Goal: Information Seeking & Learning: Learn about a topic

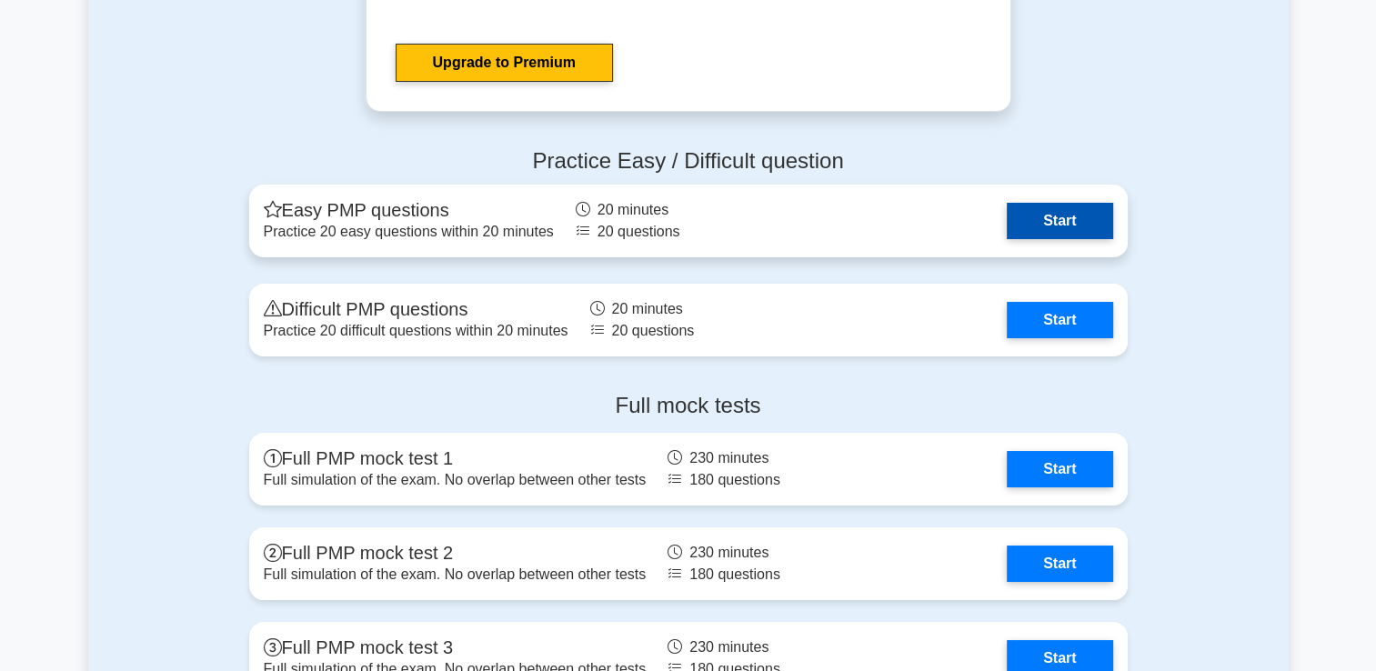
scroll to position [6737, 0]
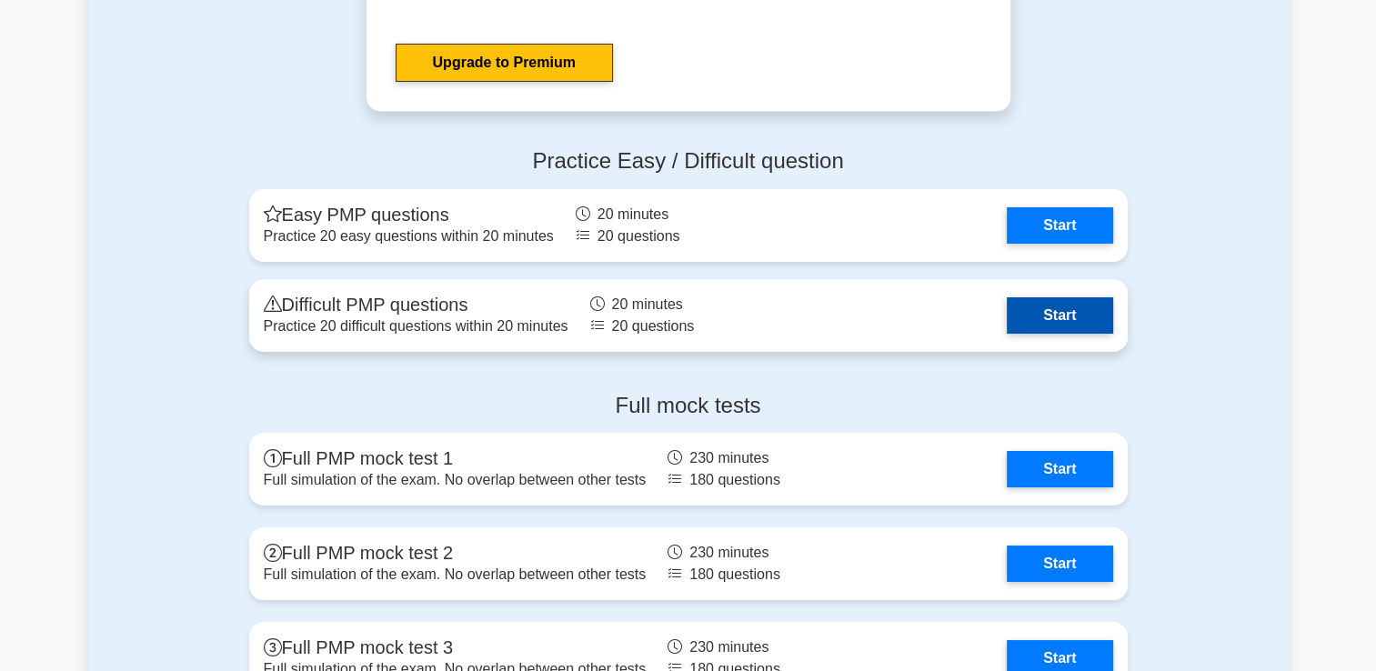
click at [1059, 312] on link "Start" at bounding box center [1059, 315] width 105 height 36
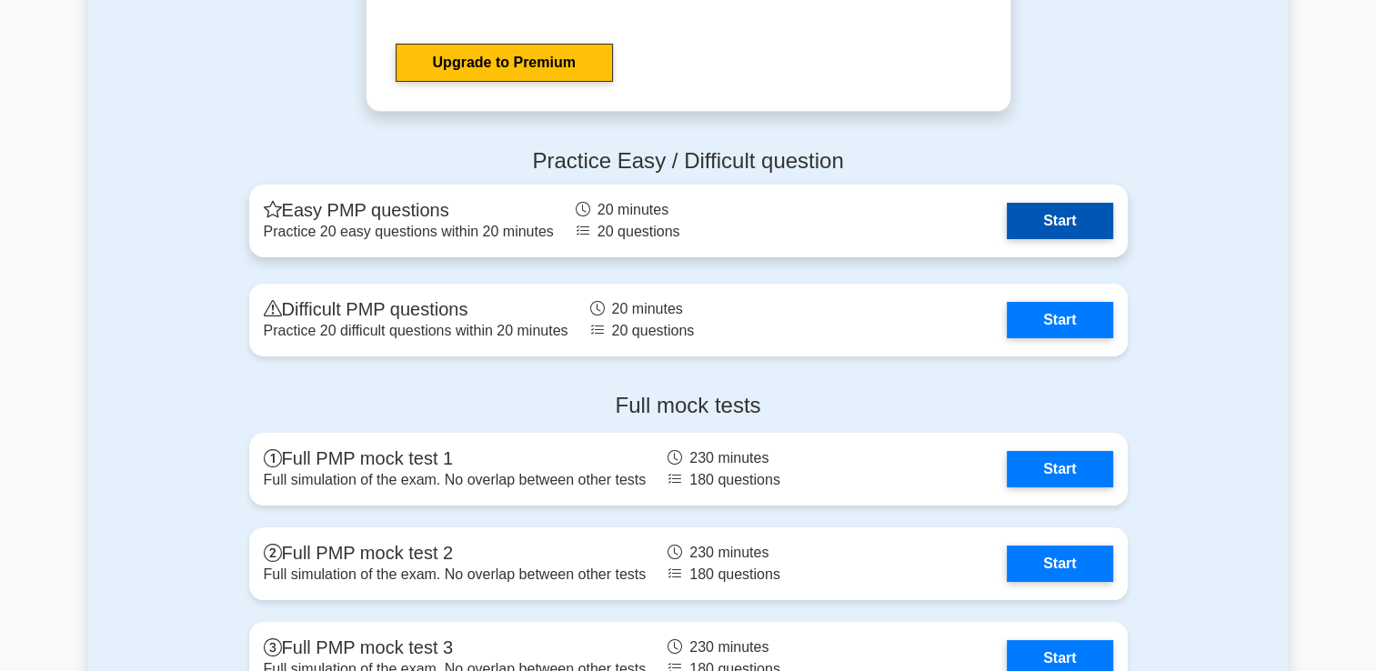
click at [1059, 213] on link "Start" at bounding box center [1059, 221] width 105 height 36
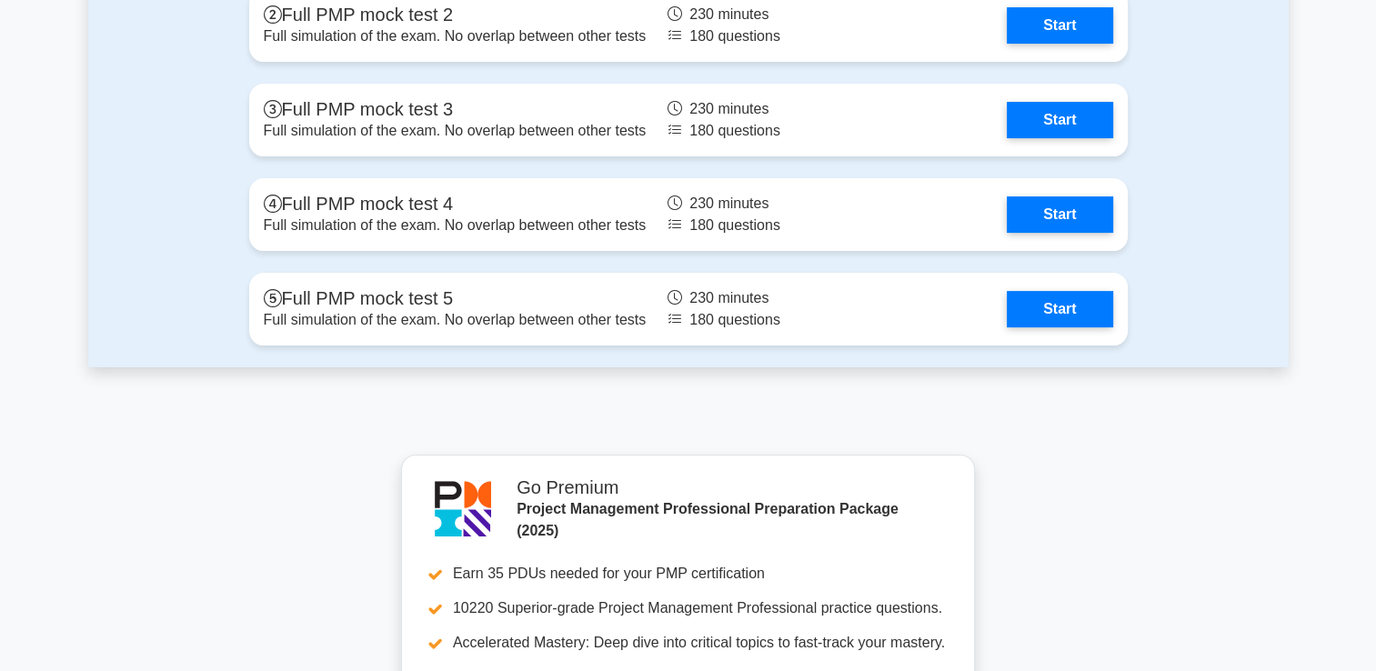
scroll to position [7312, 0]
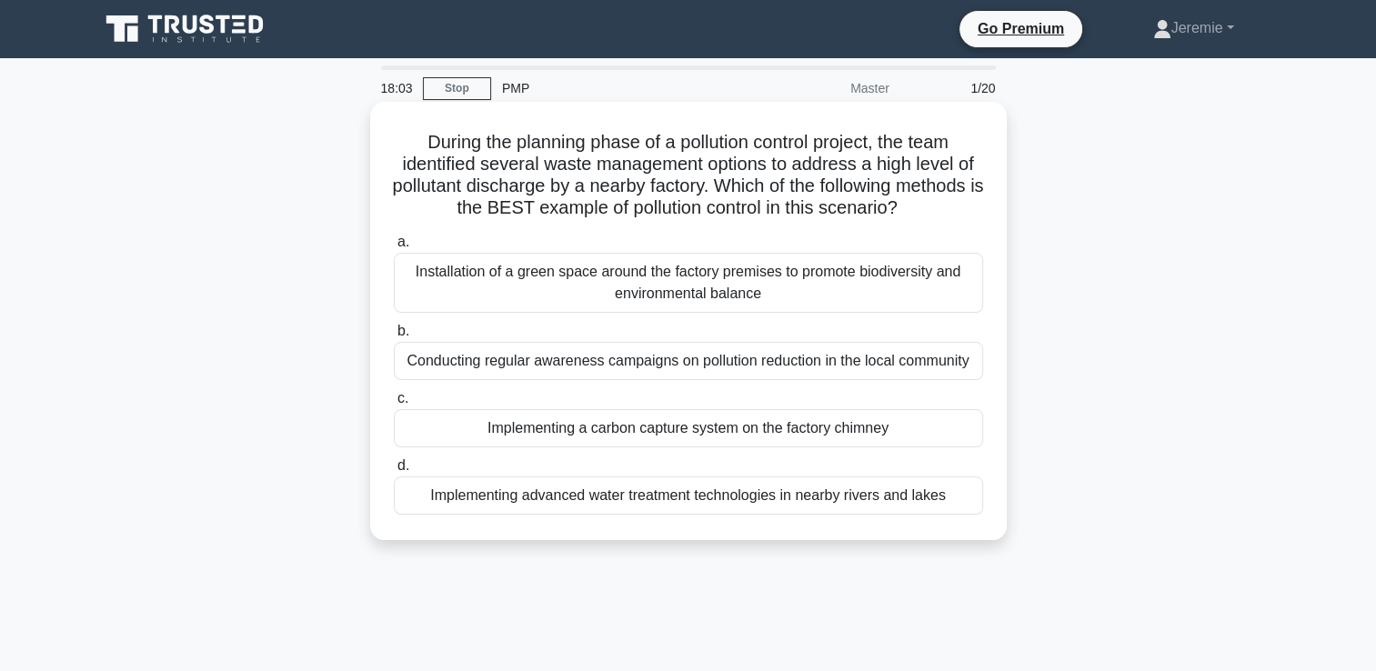
click at [597, 507] on div "Implementing advanced water treatment technologies in nearby rivers and lakes" at bounding box center [688, 496] width 589 height 38
click at [394, 472] on input "d. Implementing advanced water treatment technologies in nearby rivers and lakes" at bounding box center [394, 466] width 0 height 12
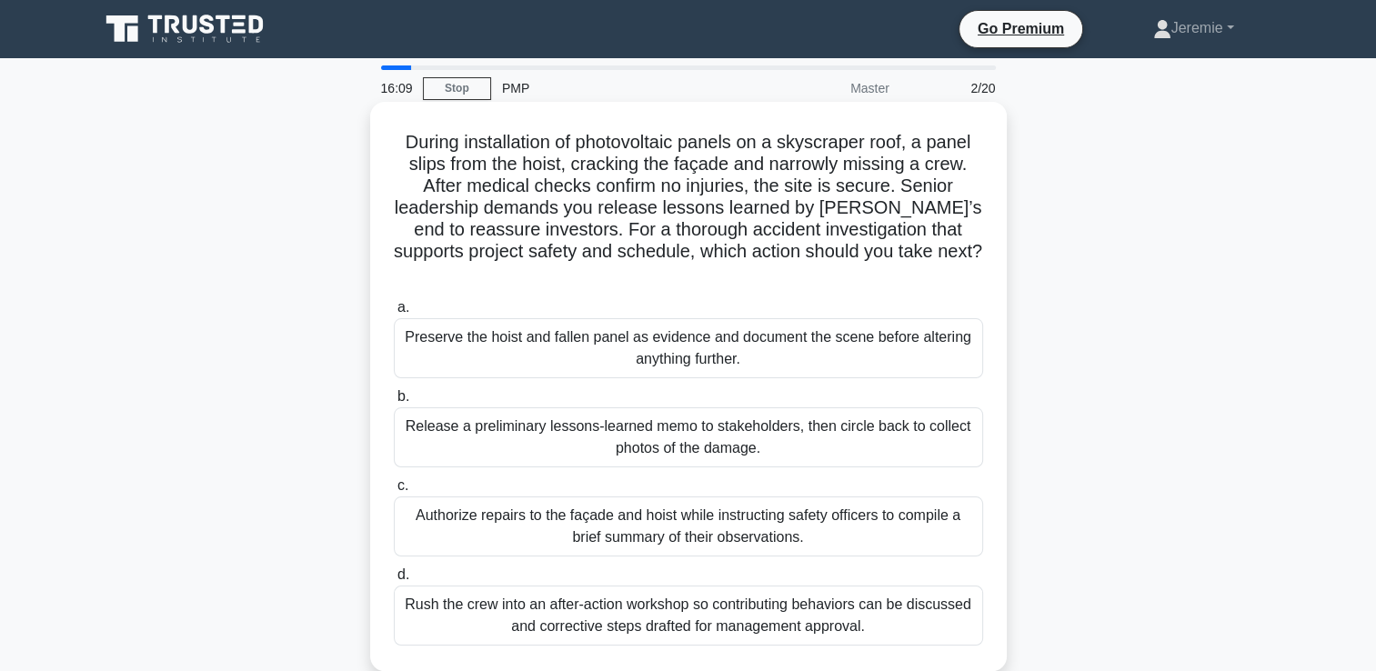
click at [684, 587] on div "Rush the crew into an after-action workshop so contributing behaviors can be di…" at bounding box center [688, 616] width 589 height 60
click at [394, 581] on input "d. Rush the crew into an after-action workshop so contributing behaviors can be…" at bounding box center [394, 575] width 0 height 12
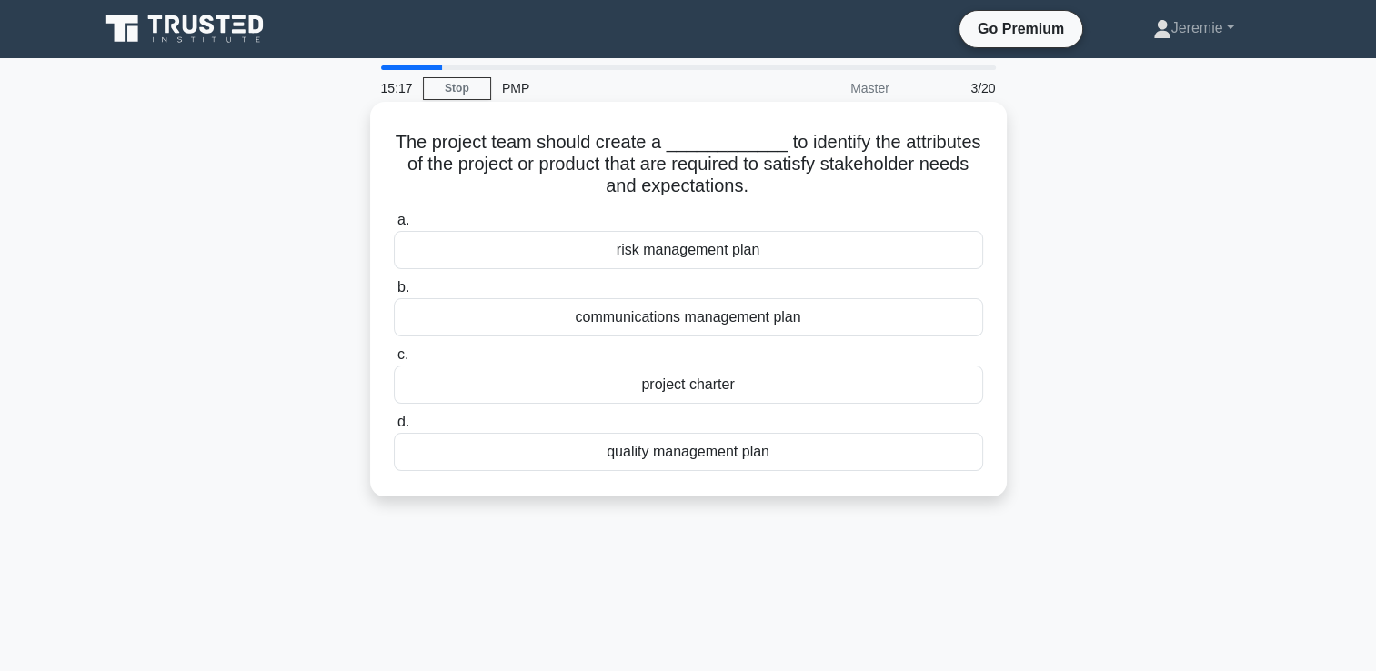
click at [643, 383] on div "project charter" at bounding box center [688, 385] width 589 height 38
click at [394, 361] on input "c. project charter" at bounding box center [394, 355] width 0 height 12
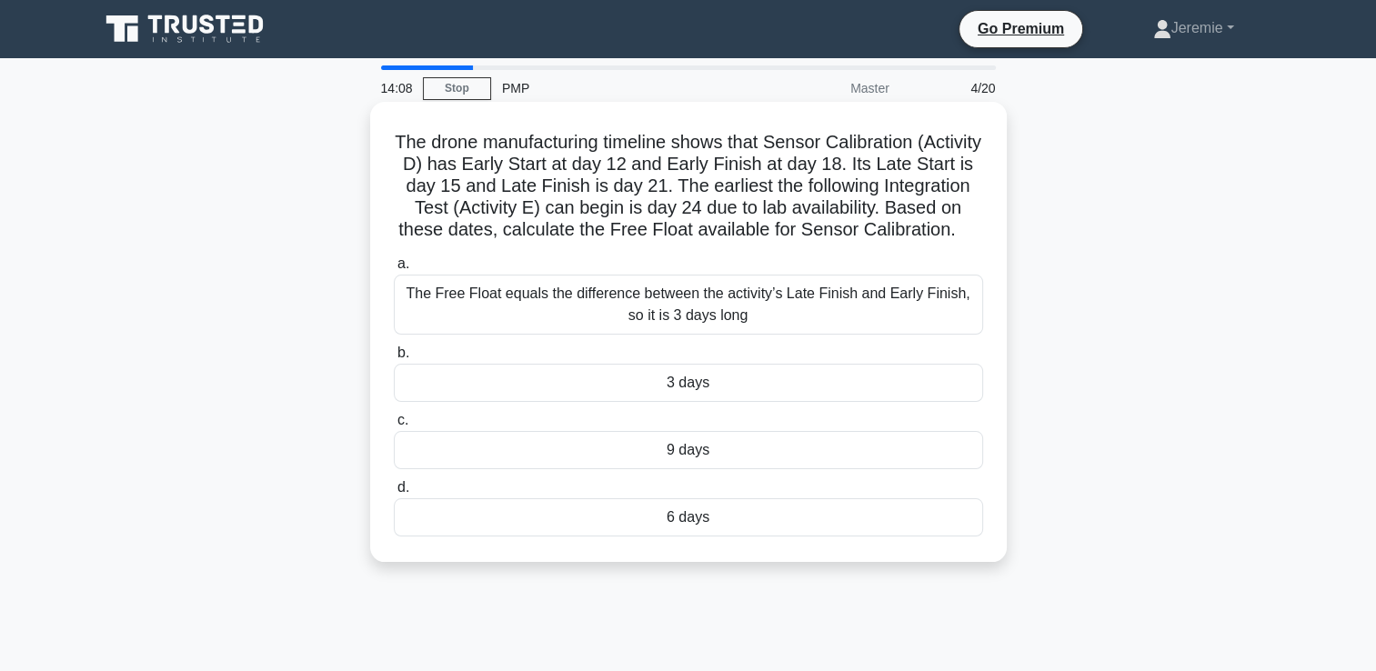
click at [684, 402] on div "3 days" at bounding box center [688, 383] width 589 height 38
click at [394, 359] on input "b. 3 days" at bounding box center [394, 353] width 0 height 12
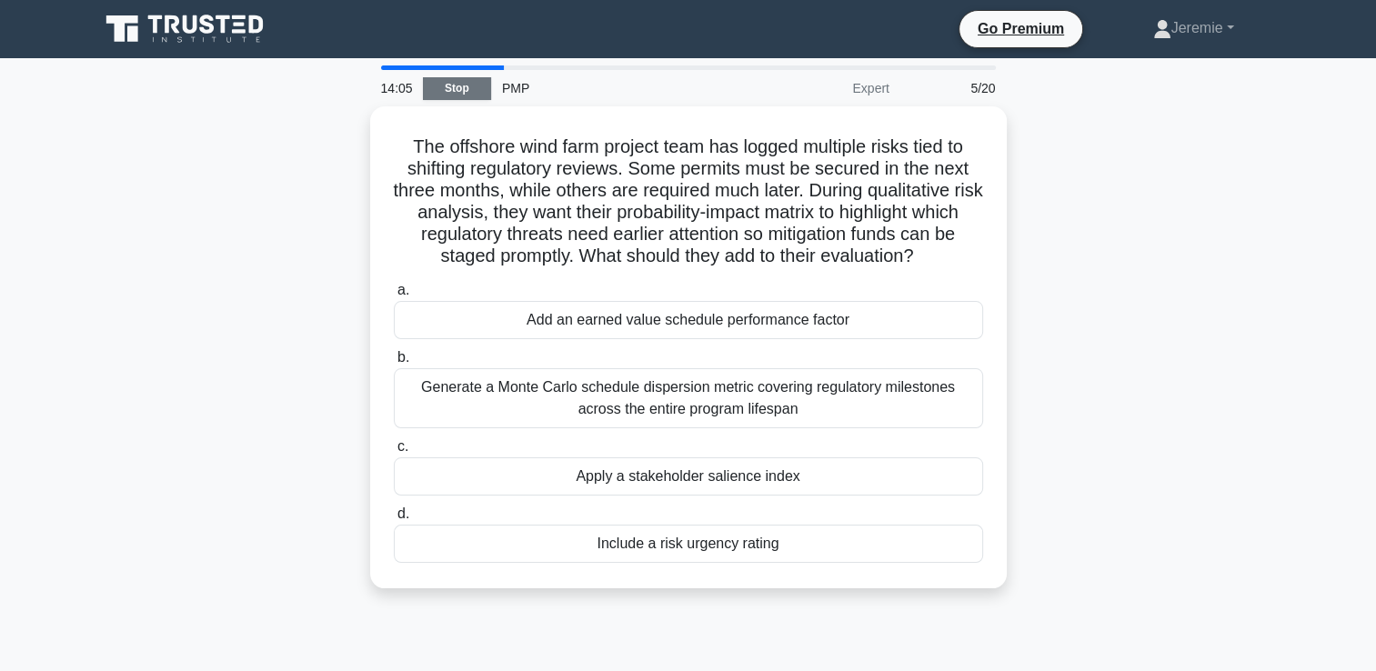
click at [451, 86] on link "Stop" at bounding box center [457, 88] width 68 height 23
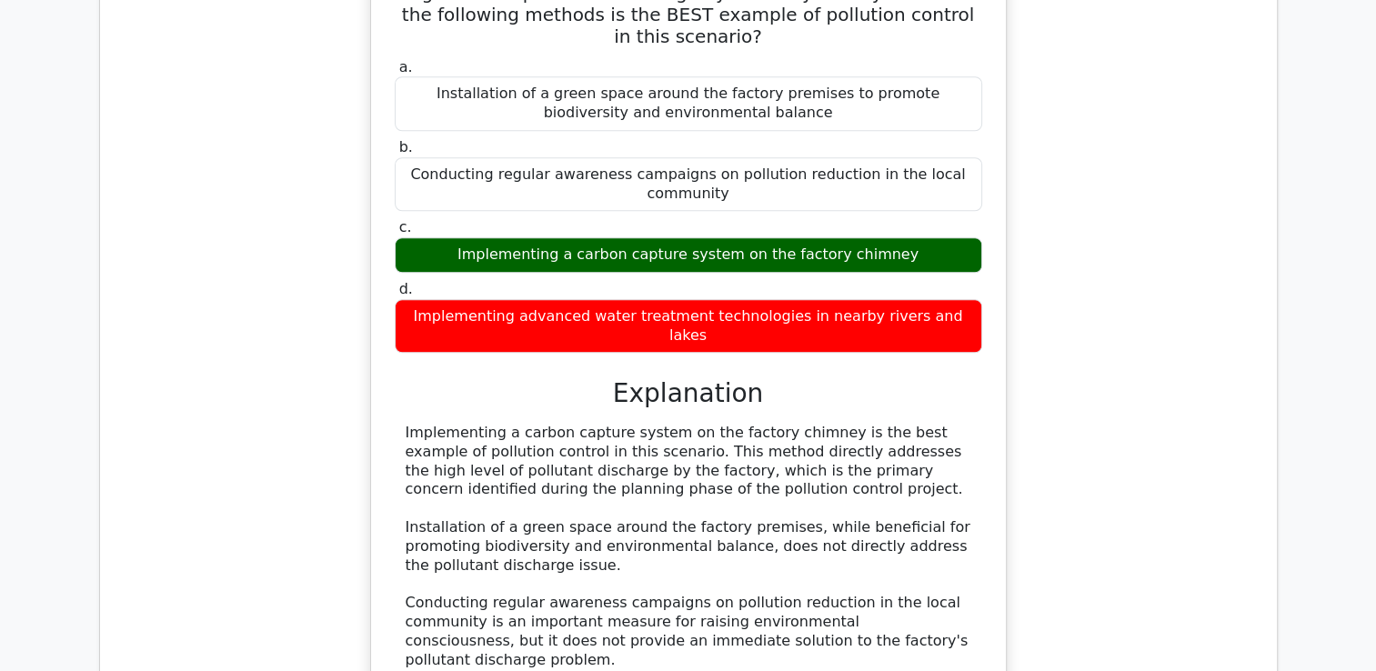
scroll to position [1576, 0]
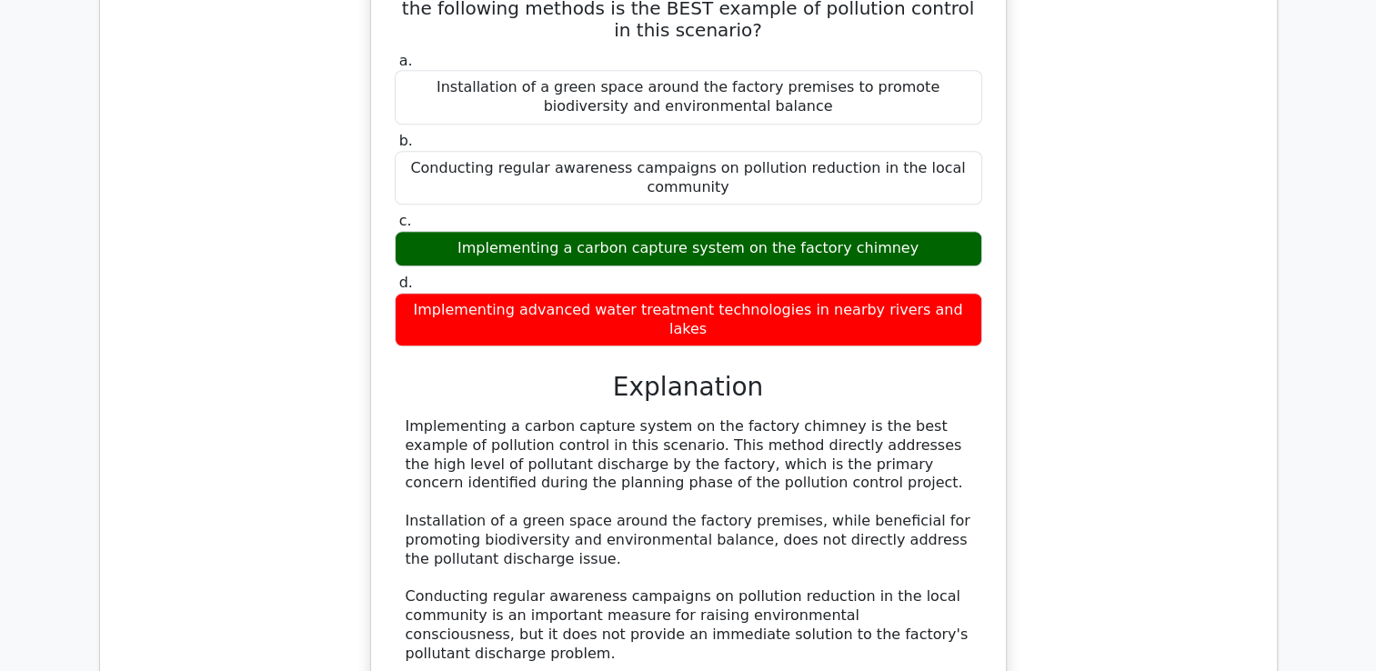
drag, startPoint x: 422, startPoint y: 540, endPoint x: 647, endPoint y: 556, distance: 225.2
click at [647, 556] on div "Implementing a carbon capture system on the factory chimney is the best example…" at bounding box center [689, 587] width 566 height 340
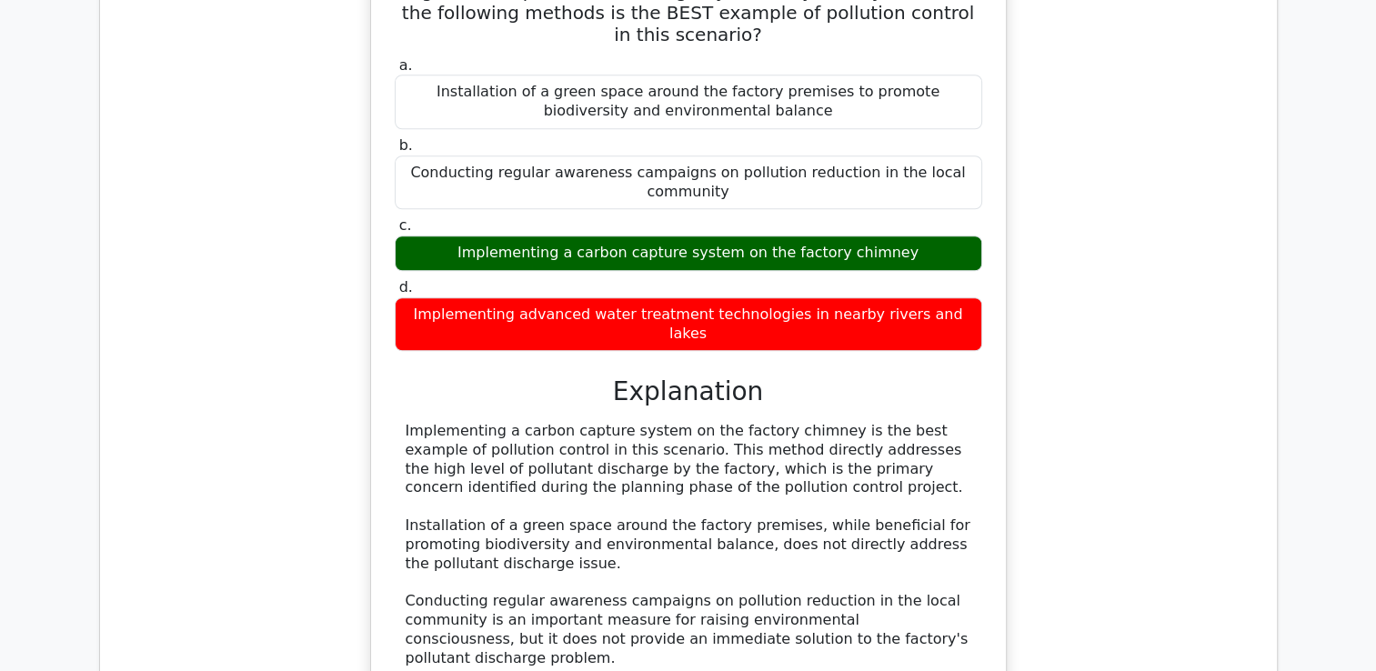
click at [1125, 378] on div "During the planning phase of a pollution control project, the team identified s…" at bounding box center [689, 392] width 1148 height 972
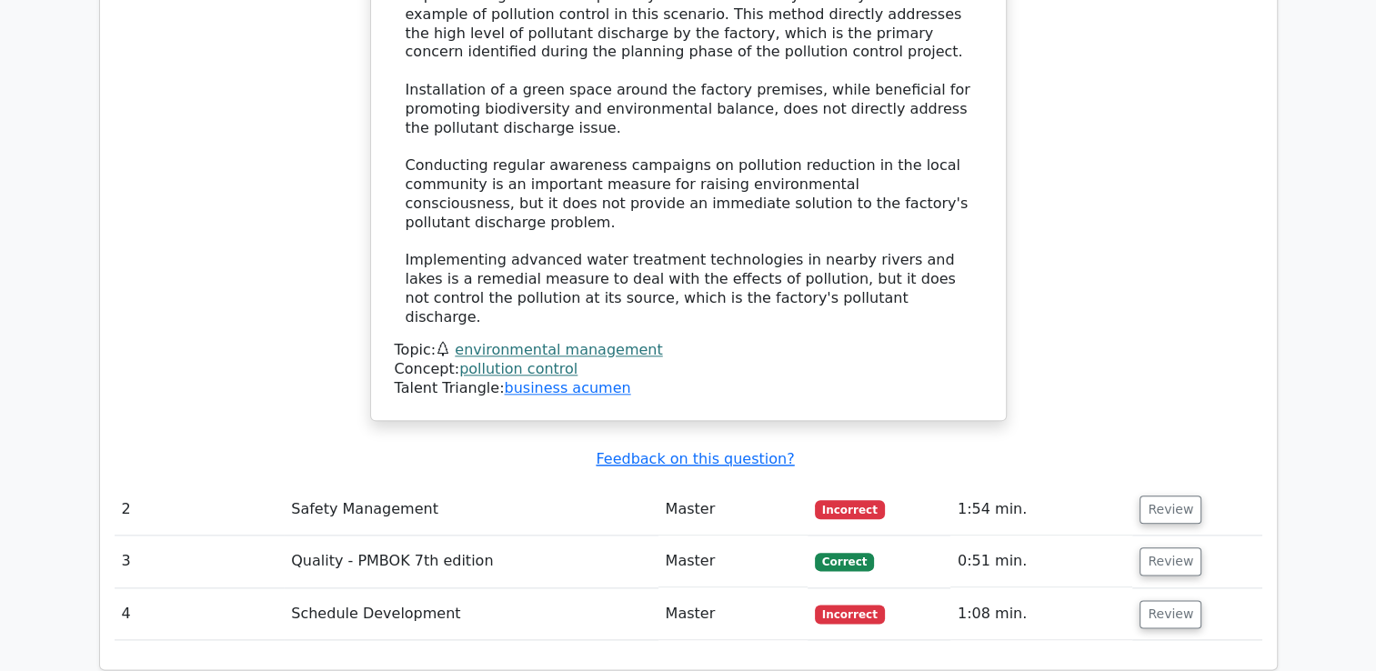
scroll to position [2024, 0]
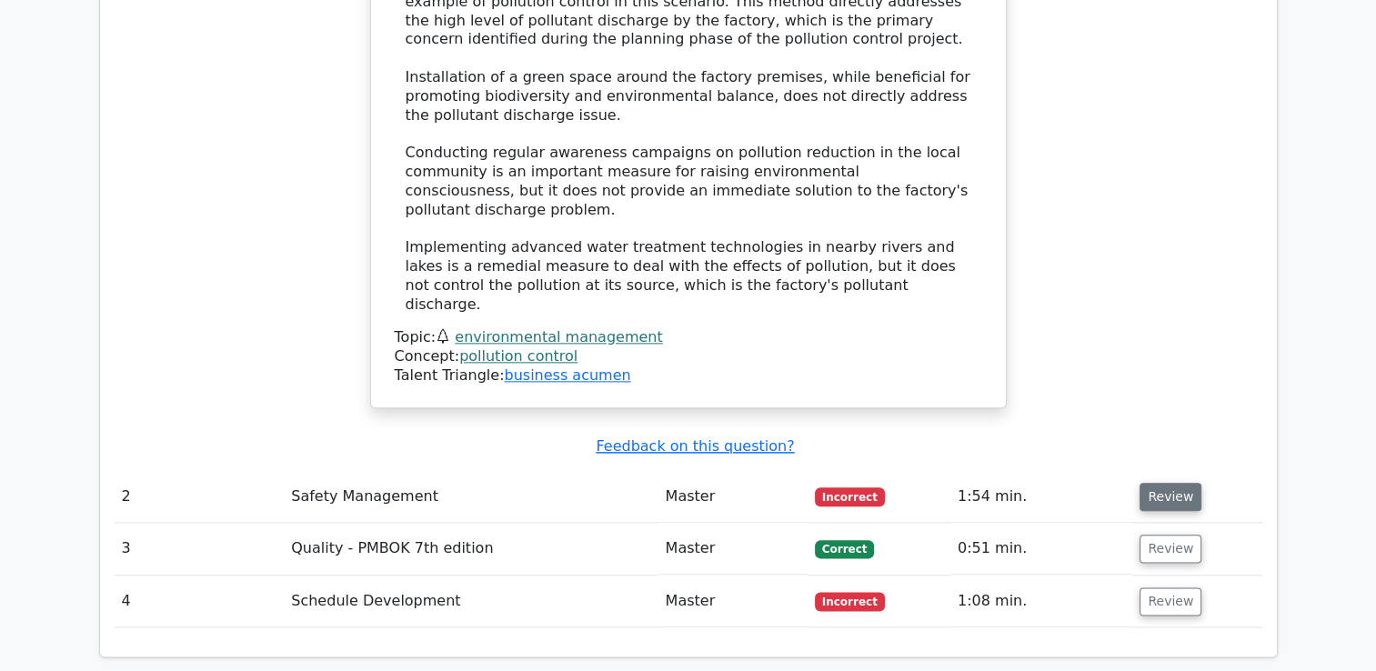
click at [1159, 483] on button "Review" at bounding box center [1171, 497] width 62 height 28
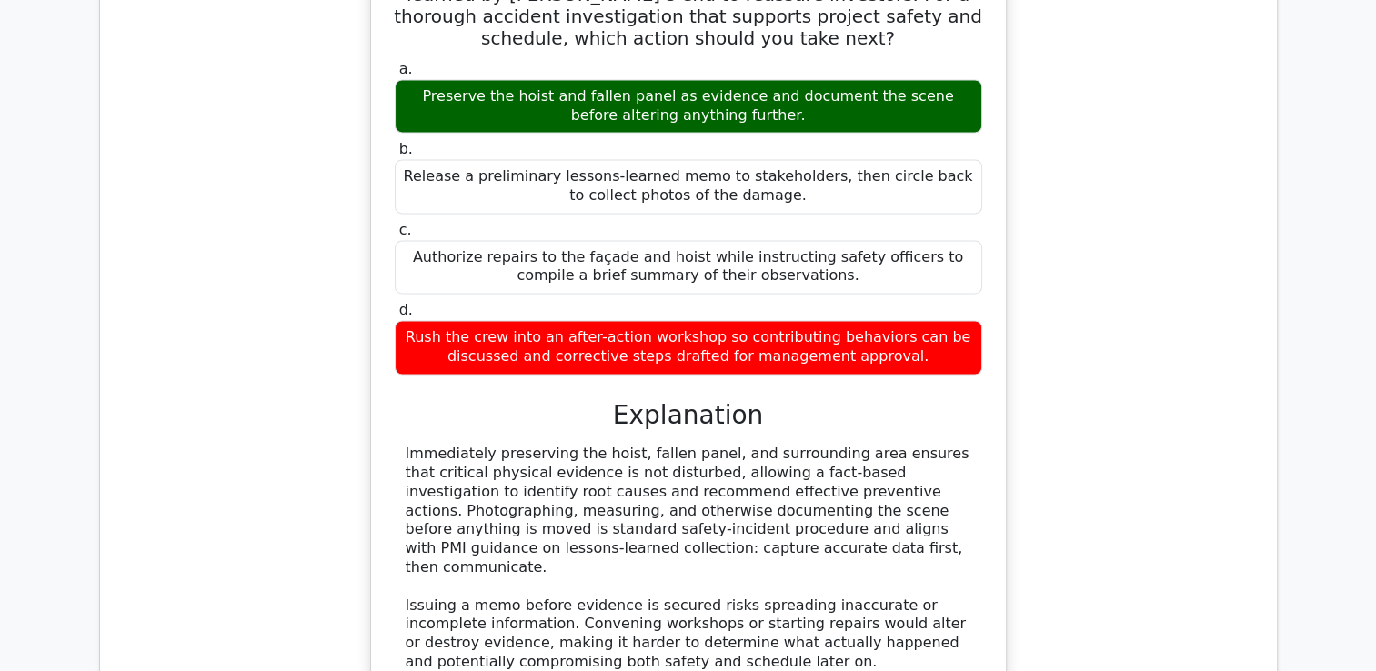
scroll to position [2815, 0]
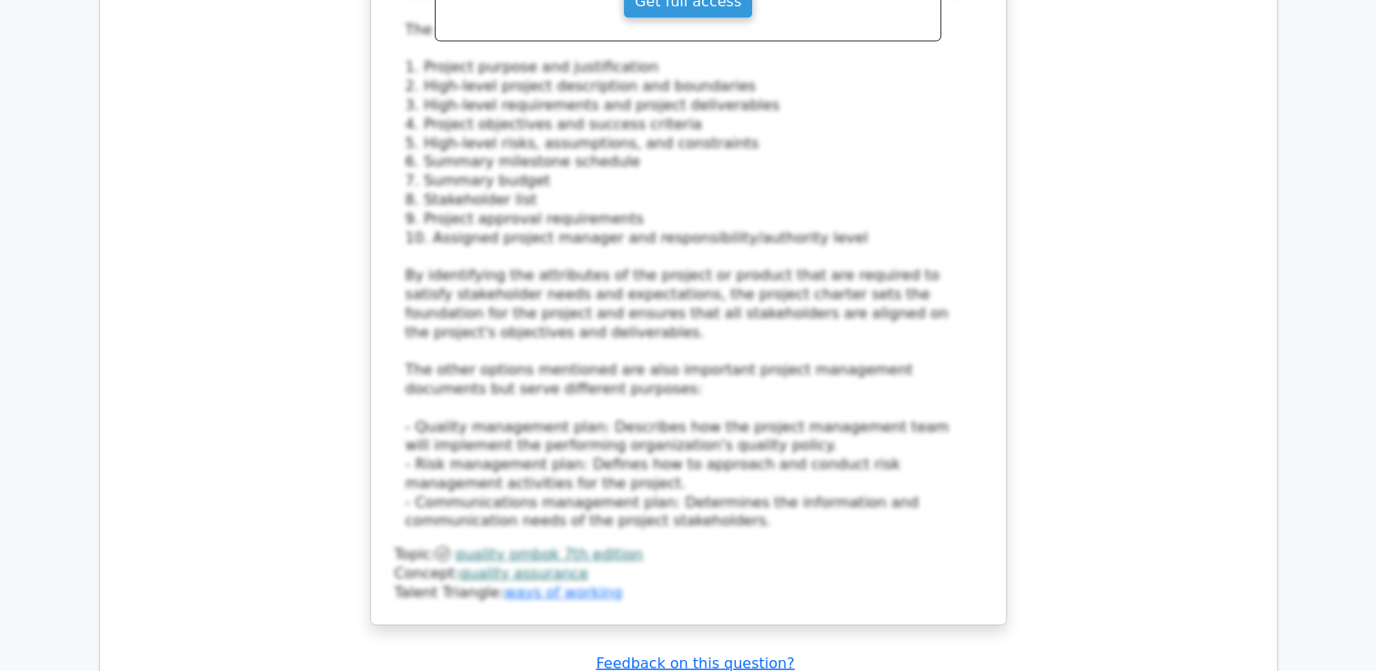
scroll to position [4163, 0]
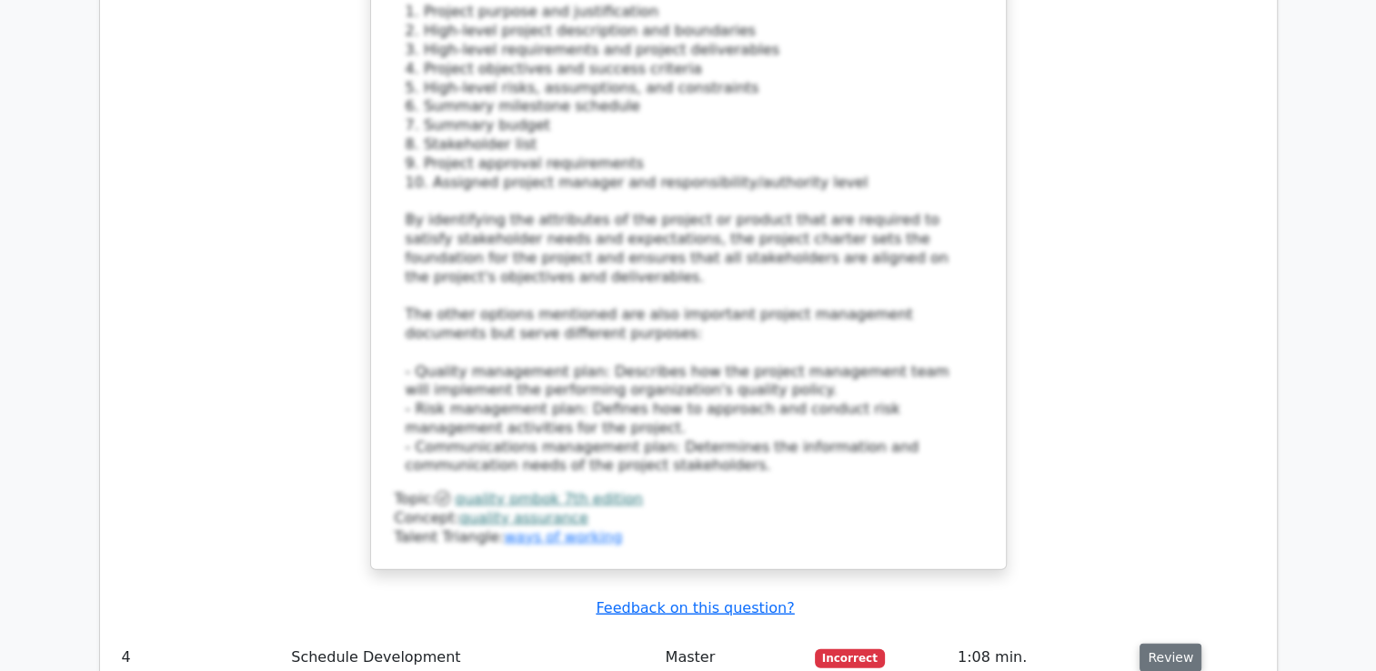
click at [1188, 644] on button "Review" at bounding box center [1171, 658] width 62 height 28
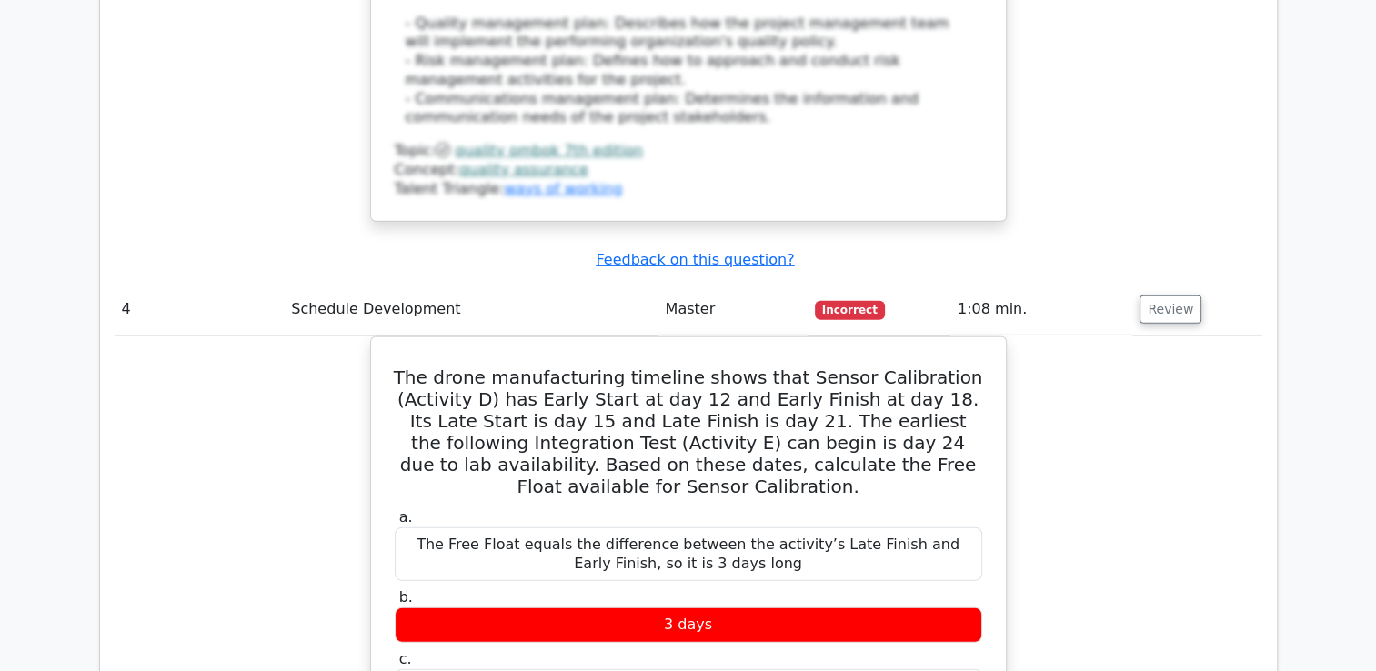
scroll to position [4508, 0]
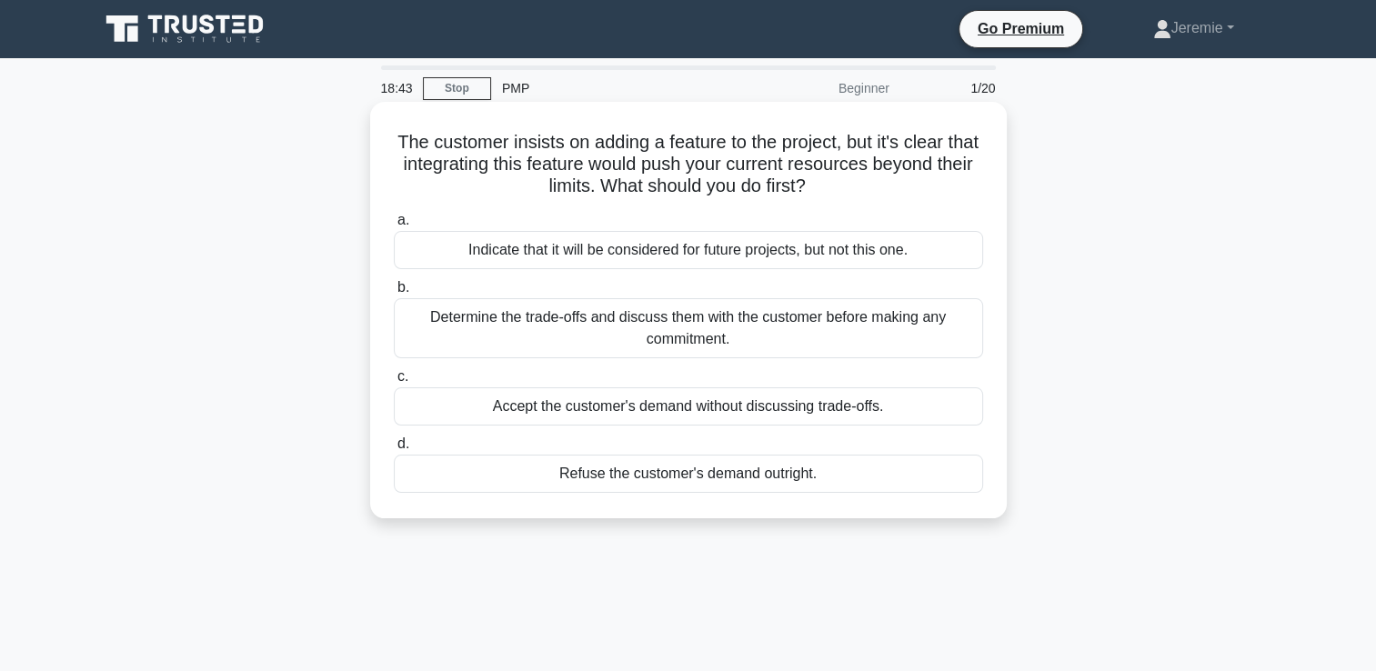
click at [728, 331] on div "Determine the trade-offs and discuss them with the customer before making any c…" at bounding box center [688, 328] width 589 height 60
click at [394, 294] on input "b. Determine the trade-offs and discuss them with the customer before making an…" at bounding box center [394, 288] width 0 height 12
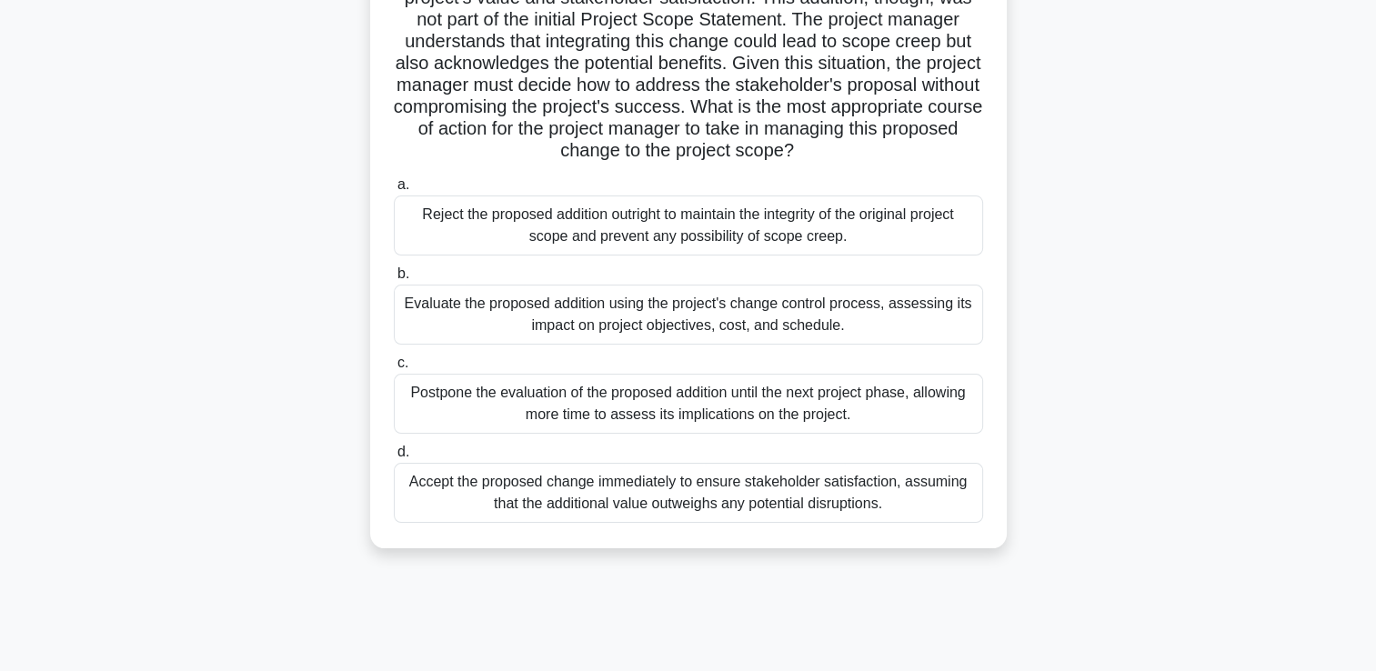
scroll to position [311, 0]
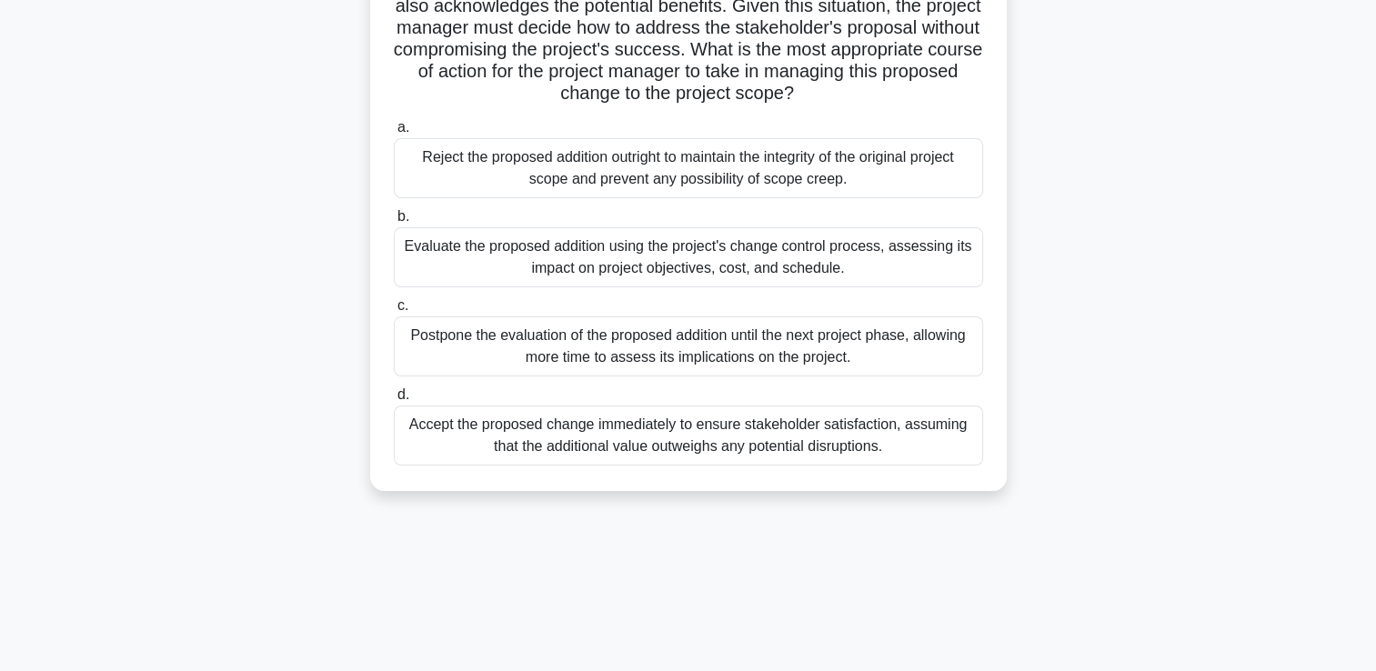
click at [421, 263] on div "Evaluate the proposed addition using the project's change control process, asse…" at bounding box center [688, 257] width 589 height 60
click at [394, 223] on input "b. Evaluate the proposed addition using the project's change control process, a…" at bounding box center [394, 217] width 0 height 12
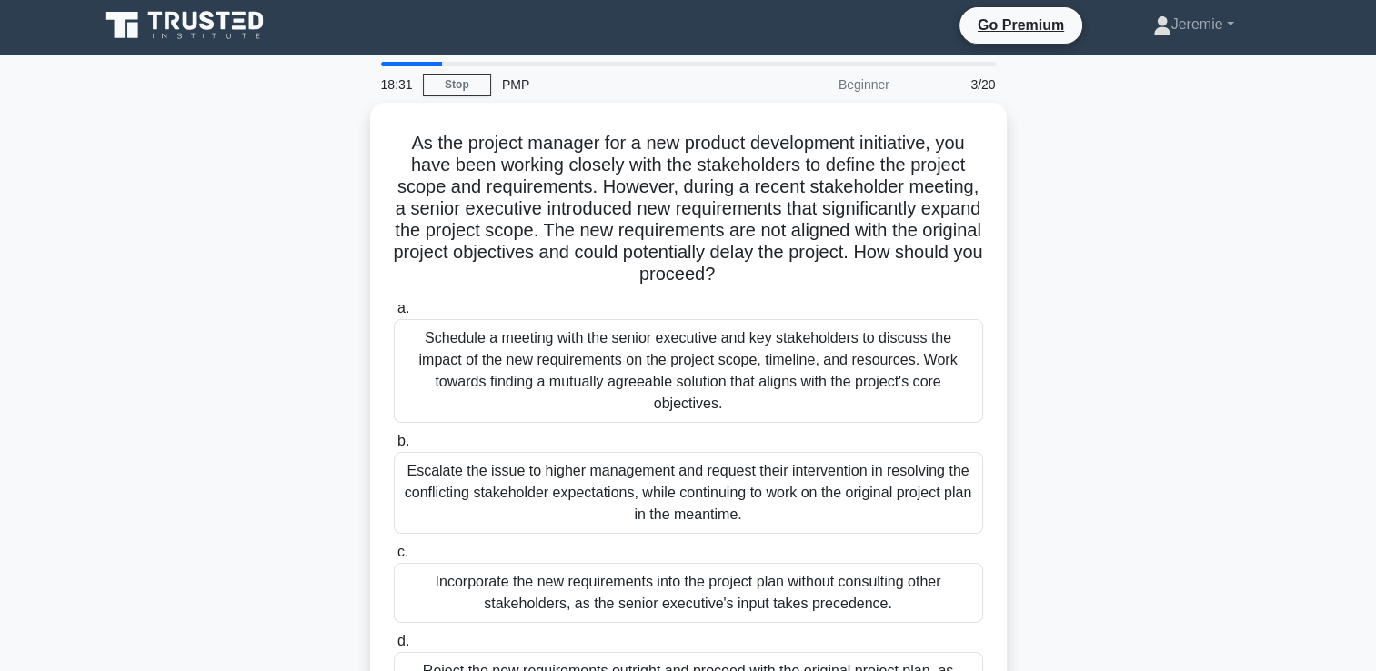
scroll to position [0, 0]
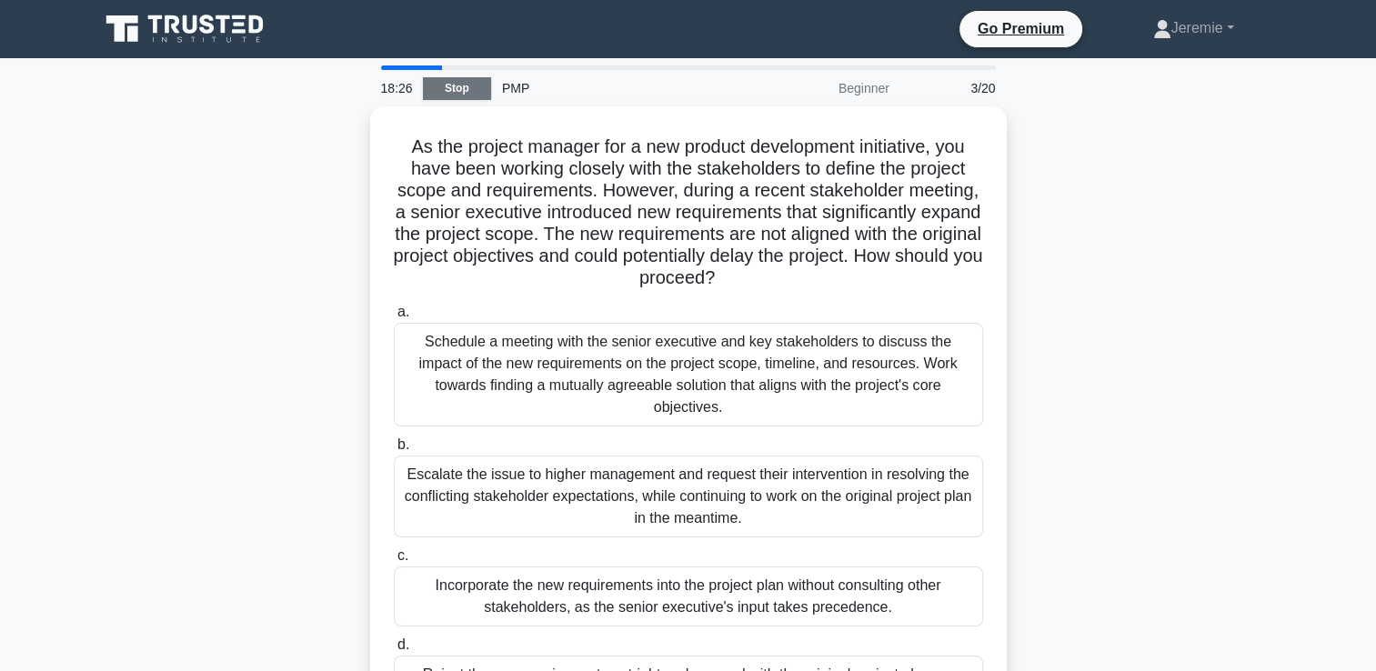
click at [447, 91] on link "Stop" at bounding box center [457, 88] width 68 height 23
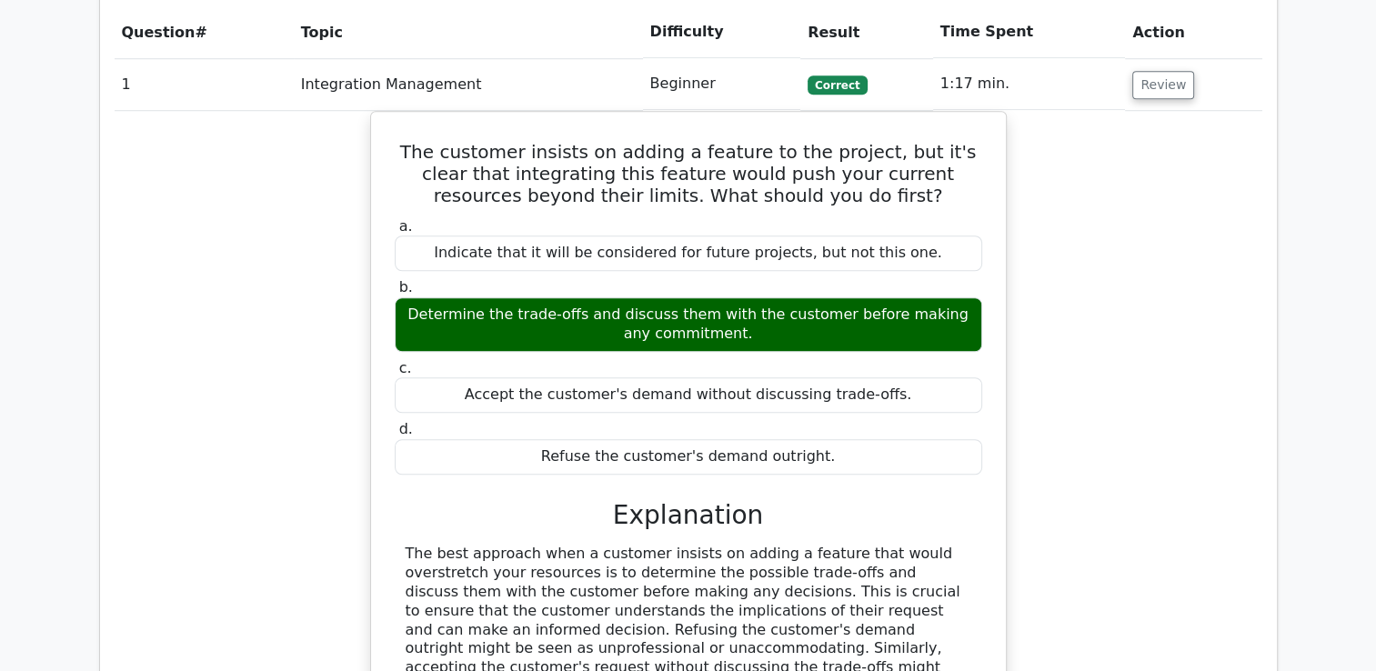
scroll to position [1380, 0]
